Goal: Communication & Community: Answer question/provide support

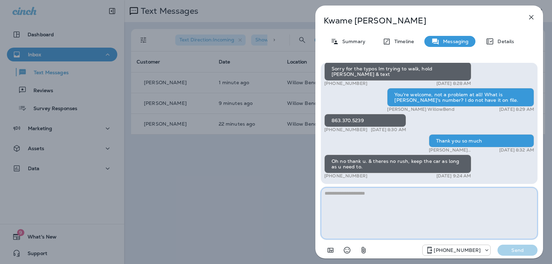
click at [380, 197] on textarea at bounding box center [429, 213] width 217 height 52
type textarea "*"
type textarea "*********"
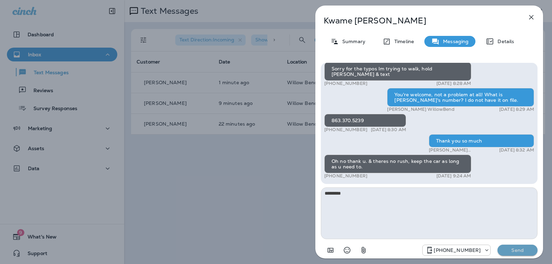
click at [528, 253] on button "Send" at bounding box center [518, 250] width 40 height 11
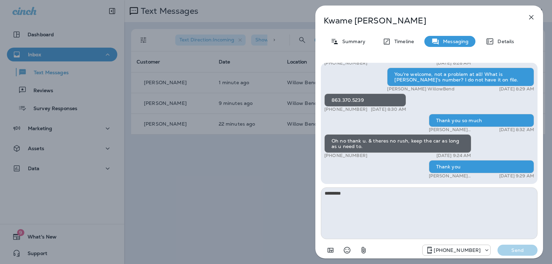
click at [531, 16] on icon "button" at bounding box center [532, 17] width 4 height 4
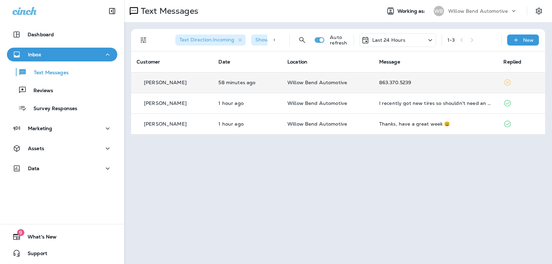
click at [446, 83] on div "863.370.5239" at bounding box center [436, 83] width 114 height 6
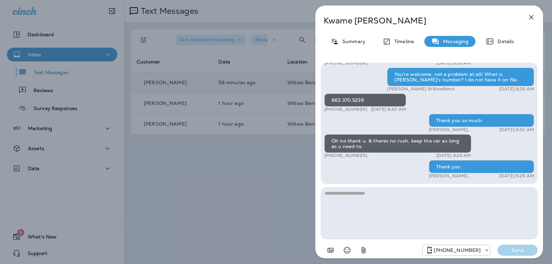
click at [532, 15] on icon "button" at bounding box center [532, 17] width 8 height 8
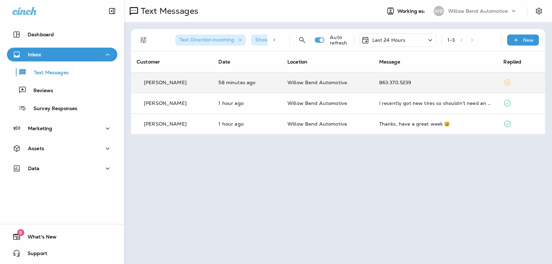
click at [397, 42] on div at bounding box center [276, 132] width 552 height 264
click at [407, 36] on div "Last 24 Hours" at bounding box center [398, 39] width 77 height 13
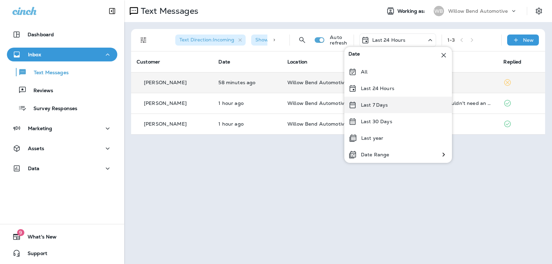
click at [392, 102] on div "Last 7 Days" at bounding box center [399, 105] width 108 height 17
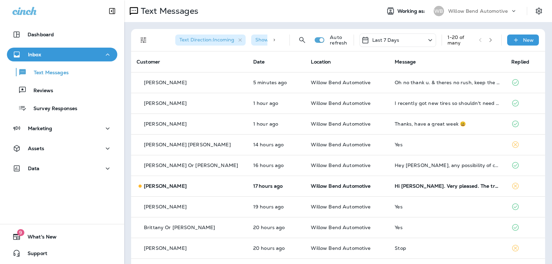
click at [407, 41] on div "Last 7 Days" at bounding box center [398, 39] width 77 height 13
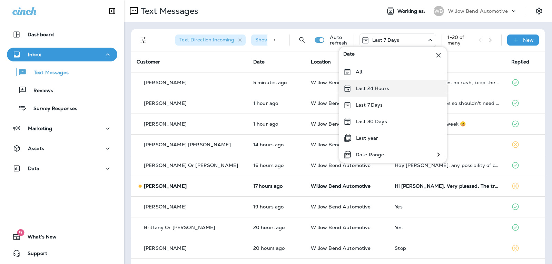
click at [407, 89] on div "Last 24 Hours" at bounding box center [393, 88] width 108 height 17
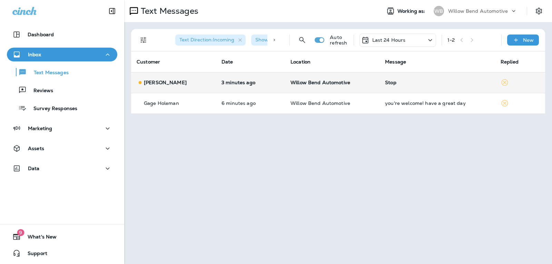
click at [416, 86] on td "Stop" at bounding box center [438, 82] width 116 height 21
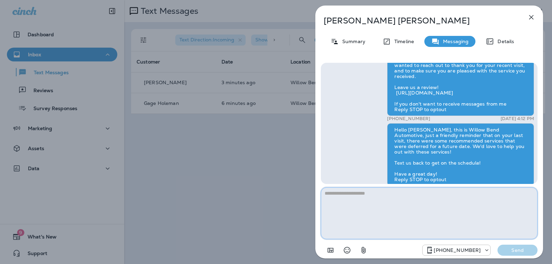
scroll to position [-69, 0]
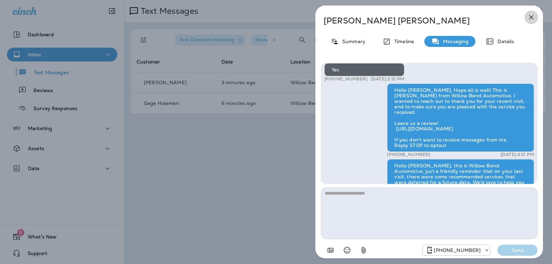
click at [528, 21] on button "button" at bounding box center [532, 17] width 14 height 14
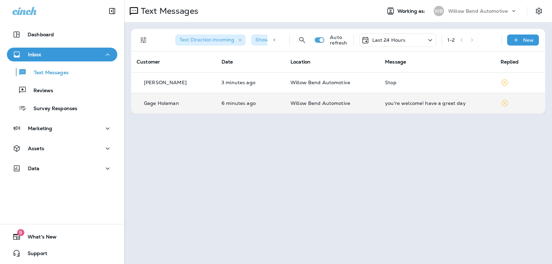
click at [424, 104] on div "you're welcome! have a great day" at bounding box center [437, 103] width 105 height 6
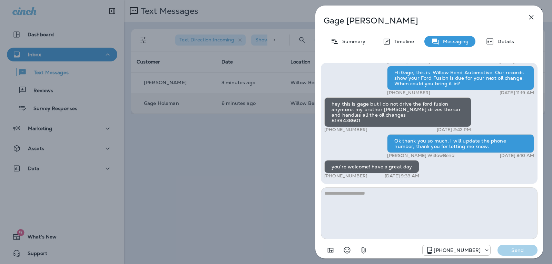
click at [354, 200] on textarea at bounding box center [429, 213] width 217 height 52
type textarea "*"
type textarea "**********"
click at [507, 251] on p "Send" at bounding box center [517, 250] width 29 height 6
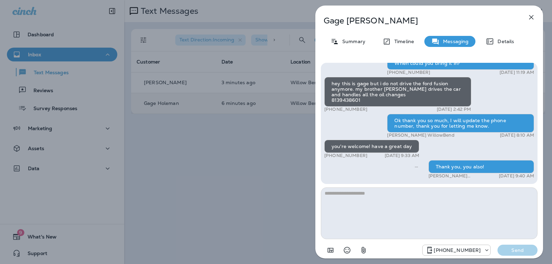
click at [532, 14] on icon "button" at bounding box center [532, 17] width 8 height 8
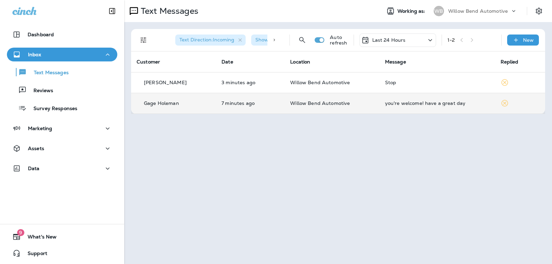
click at [403, 32] on div "Text Direction : Incoming Show Start/Stop/Unsubscribe : true Auto refresh Last …" at bounding box center [340, 40] width 406 height 22
click at [403, 42] on p "Last 24 Hours" at bounding box center [389, 40] width 33 height 6
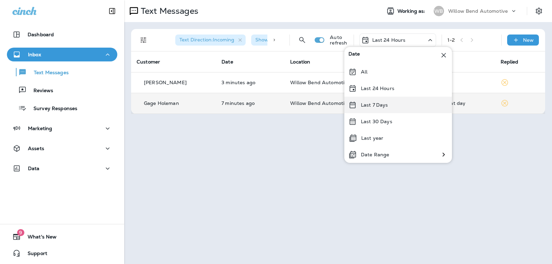
click at [387, 101] on div "Last 7 Days" at bounding box center [399, 105] width 108 height 17
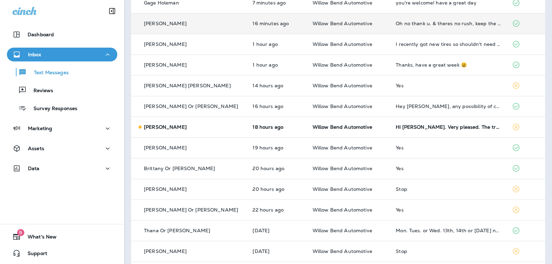
scroll to position [104, 0]
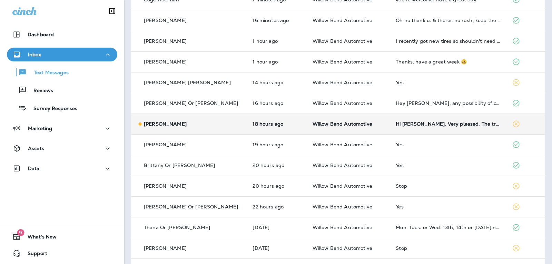
click at [450, 128] on td "Hi [PERSON_NAME]. Very pleased. The truck runs great. Thanks!" at bounding box center [448, 124] width 116 height 21
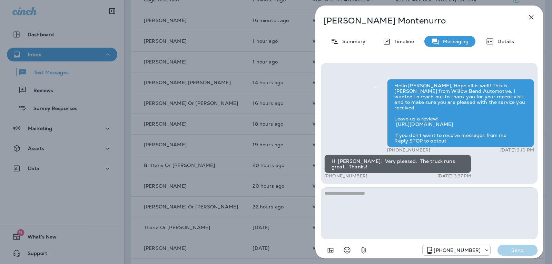
click at [365, 200] on textarea at bounding box center [429, 213] width 217 height 52
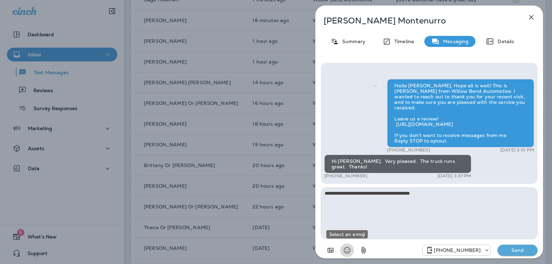
click at [347, 251] on icon "Select an emoji" at bounding box center [347, 250] width 8 height 8
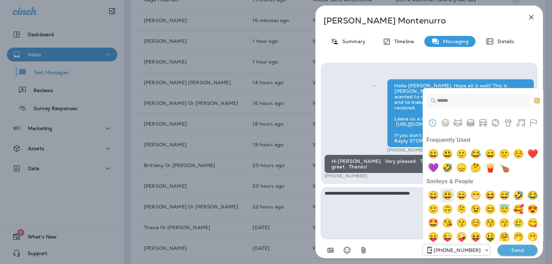
click at [452, 195] on img "smiley" at bounding box center [448, 195] width 14 height 14
type textarea "**********"
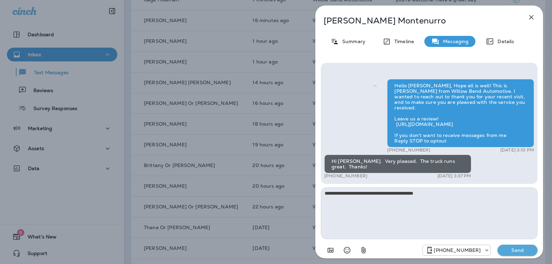
click at [525, 249] on p "Send" at bounding box center [517, 250] width 29 height 6
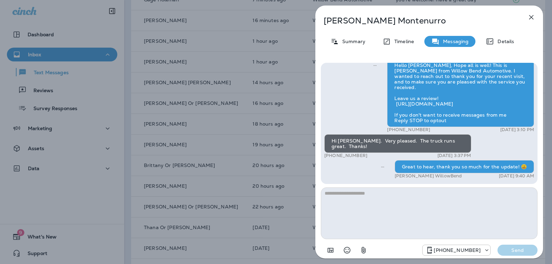
click at [533, 15] on icon "button" at bounding box center [532, 17] width 8 height 8
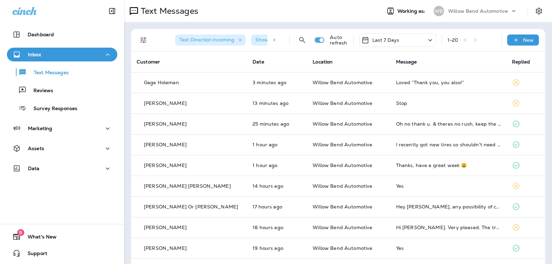
click at [393, 37] on p "Last 7 Days" at bounding box center [386, 40] width 27 height 6
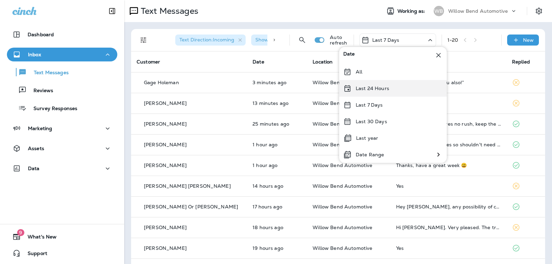
click at [380, 91] on p "Last 24 Hours" at bounding box center [372, 89] width 33 height 6
